Goal: Transaction & Acquisition: Purchase product/service

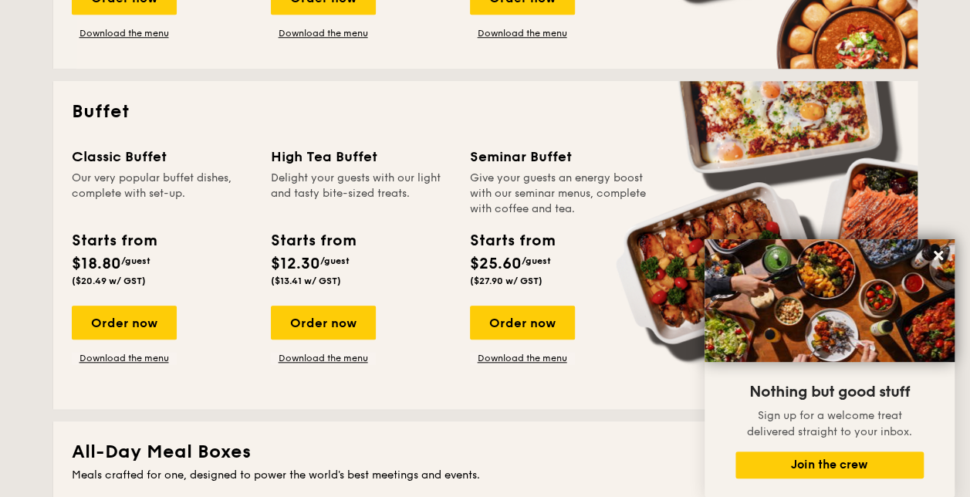
scroll to position [617, 0]
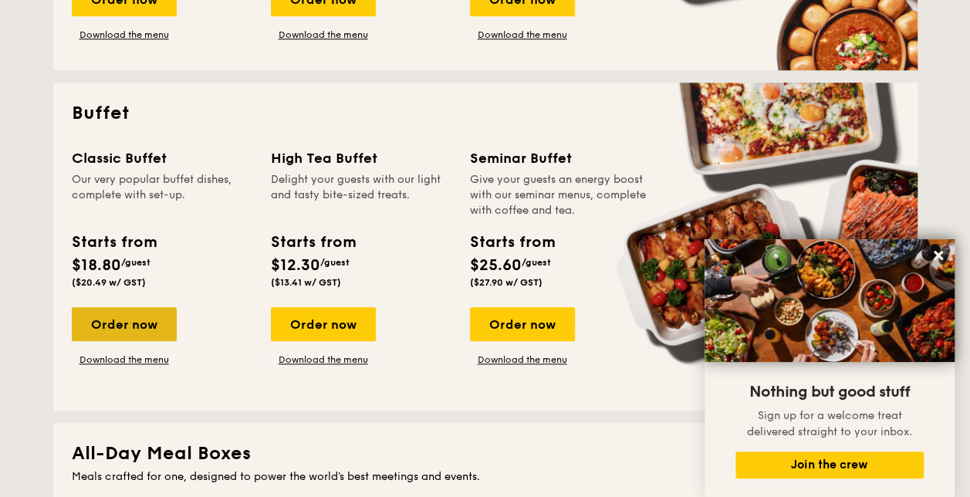
click at [113, 323] on div "Order now" at bounding box center [124, 324] width 105 height 34
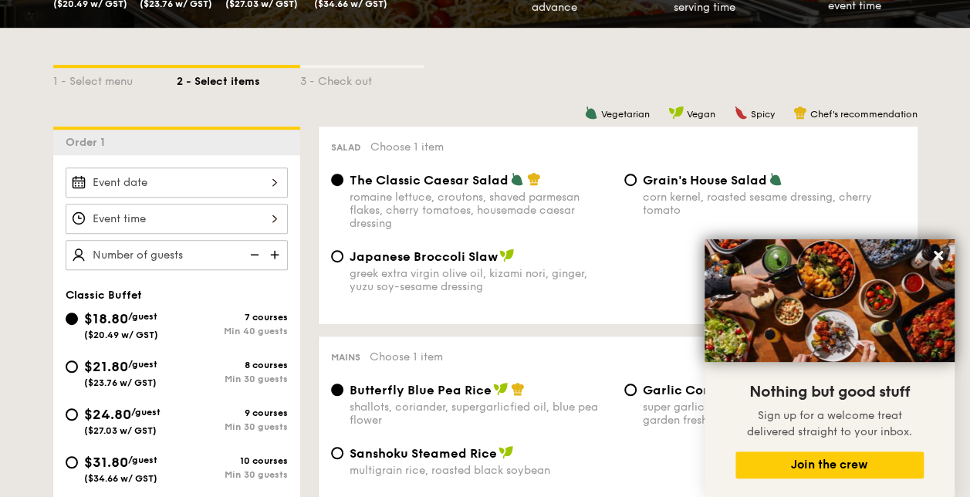
scroll to position [386, 0]
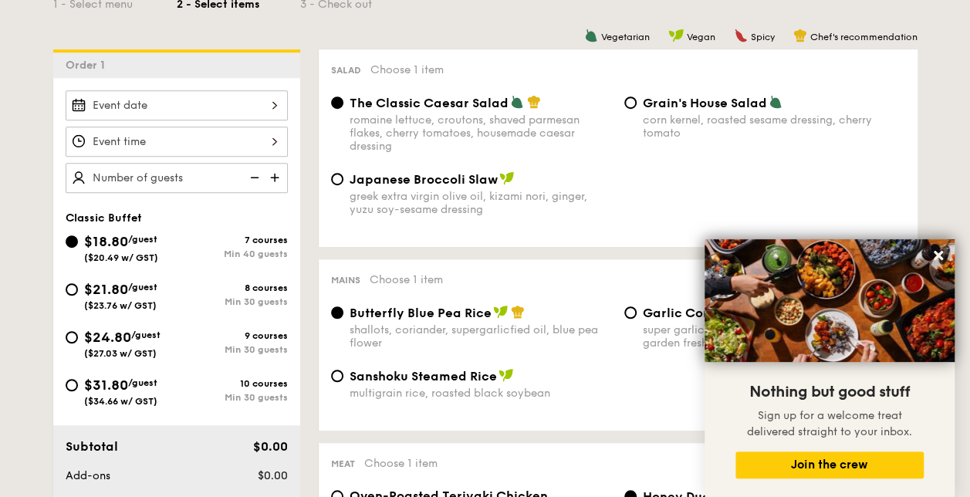
click at [281, 173] on img at bounding box center [276, 177] width 23 height 29
click at [279, 173] on img at bounding box center [276, 177] width 23 height 29
click at [273, 176] on img at bounding box center [276, 177] width 23 height 29
click at [261, 176] on img at bounding box center [253, 177] width 23 height 29
click at [256, 178] on img at bounding box center [253, 177] width 23 height 29
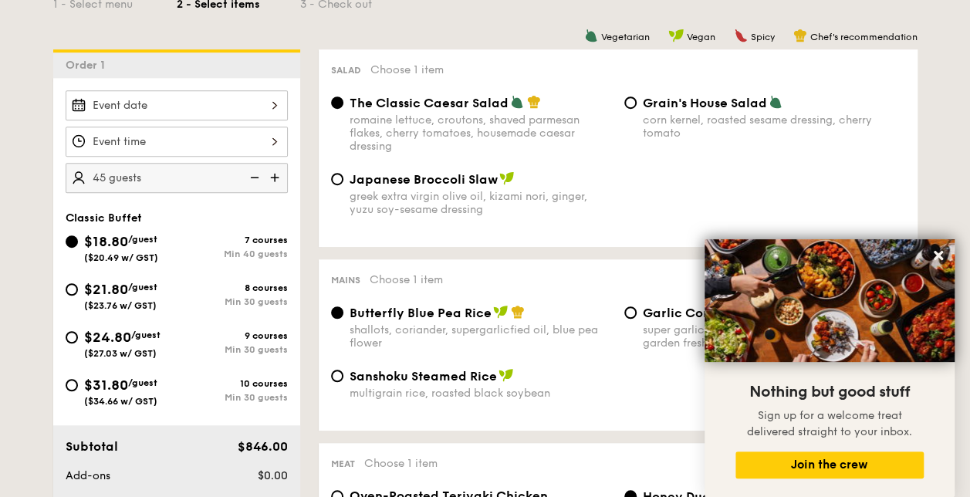
type input "40 guests"
click at [256, 178] on img at bounding box center [253, 177] width 23 height 29
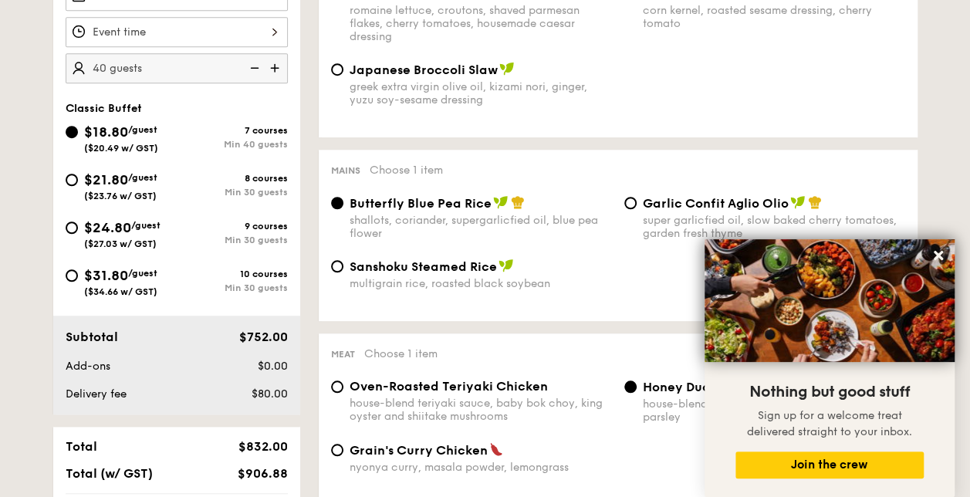
scroll to position [540, 0]
